Goal: Task Accomplishment & Management: Use online tool/utility

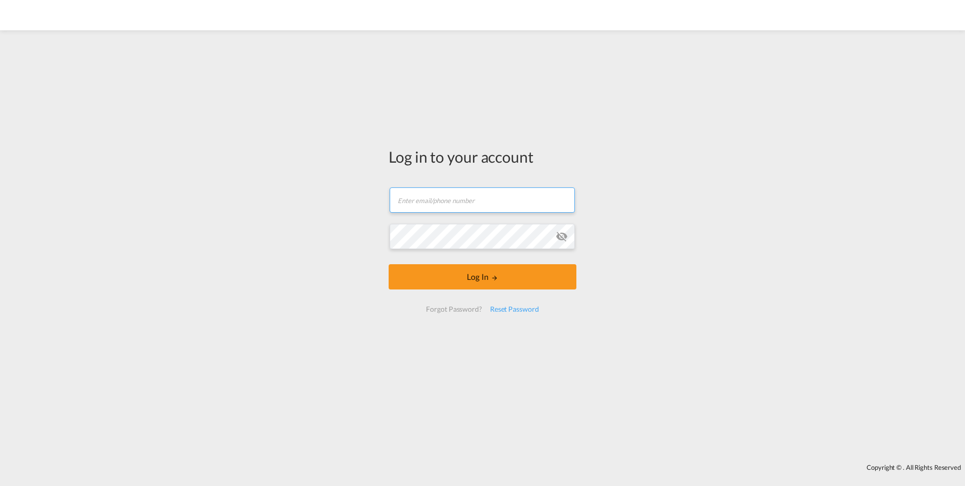
click at [469, 205] on input "text" at bounding box center [482, 199] width 185 height 25
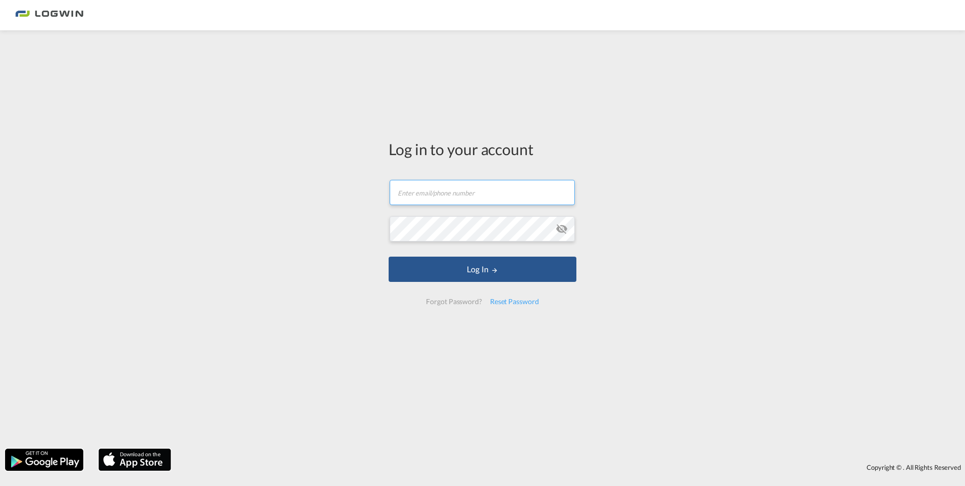
type input "[PERSON_NAME][EMAIL_ADDRESS][DOMAIN_NAME]"
click at [389, 256] on button "Log In" at bounding box center [483, 268] width 188 height 25
